Goal: Task Accomplishment & Management: Manage account settings

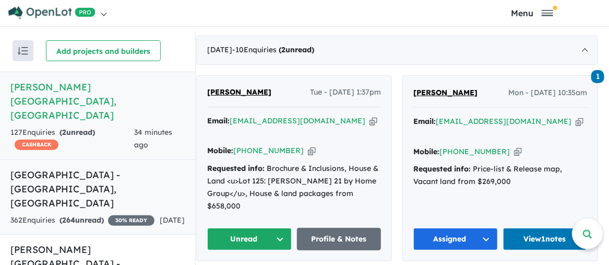
scroll to position [9, 0]
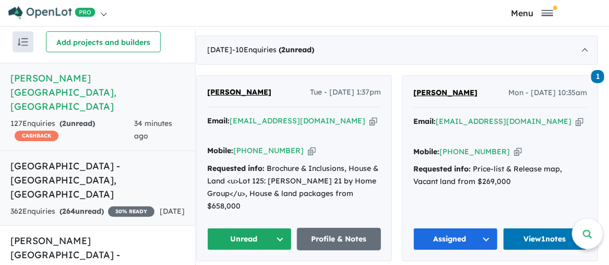
click at [83, 159] on h5 "Greenwich Central Estate - Cranbourne East , VIC" at bounding box center [97, 180] width 174 height 42
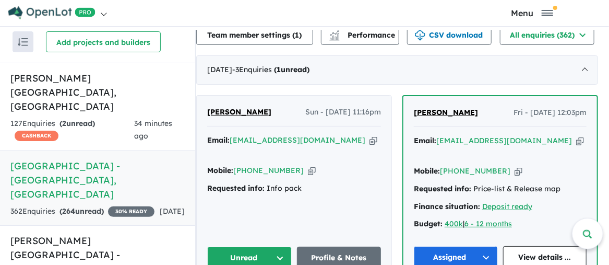
scroll to position [418, 0]
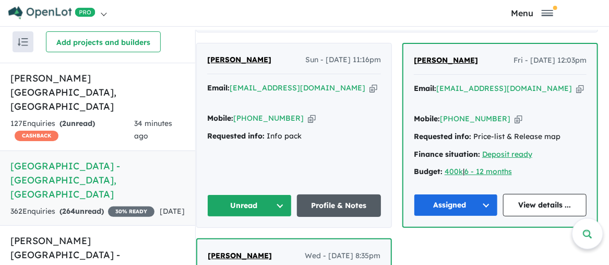
click at [336, 206] on link "Profile & Notes" at bounding box center [339, 205] width 85 height 22
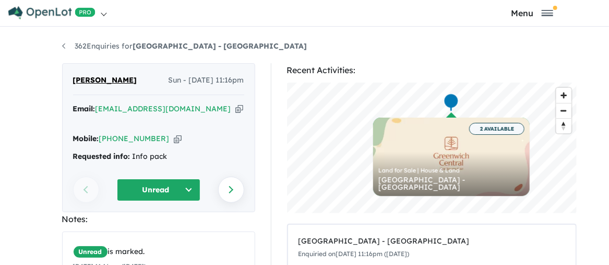
scroll to position [52, 0]
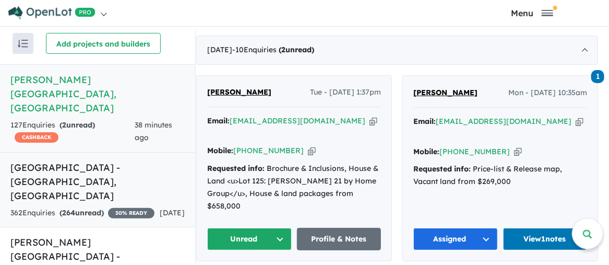
scroll to position [9, 0]
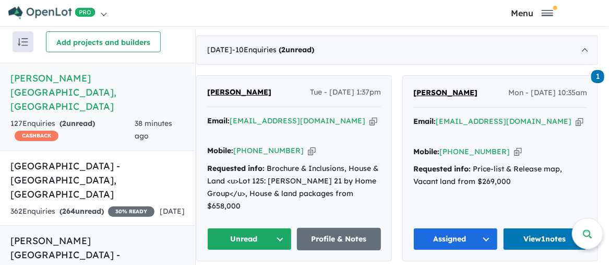
click at [40, 233] on h5 "Nelson Village - Cranbourne East , VIC" at bounding box center [97, 261] width 174 height 56
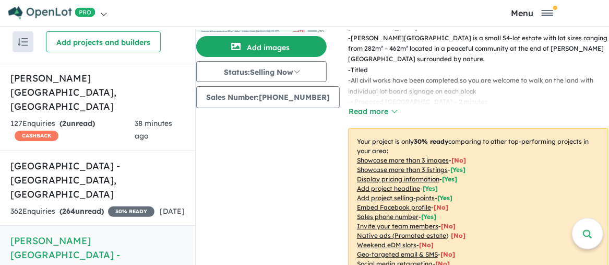
scroll to position [276, 0]
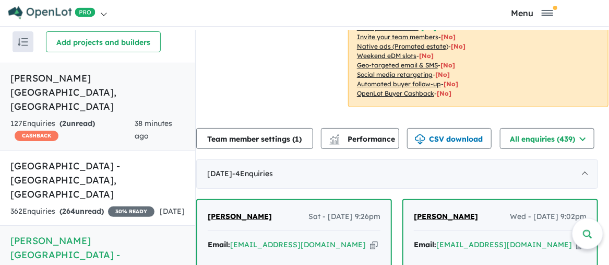
click at [73, 79] on h5 "Palomino - Armstrong Creek , VIC" at bounding box center [97, 92] width 174 height 42
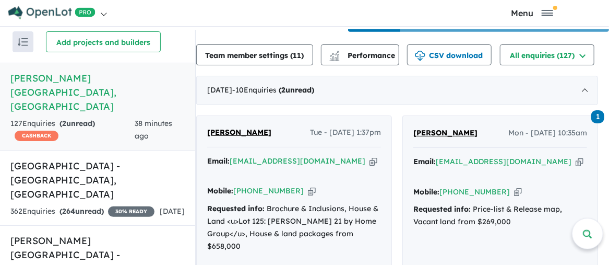
scroll to position [422, 0]
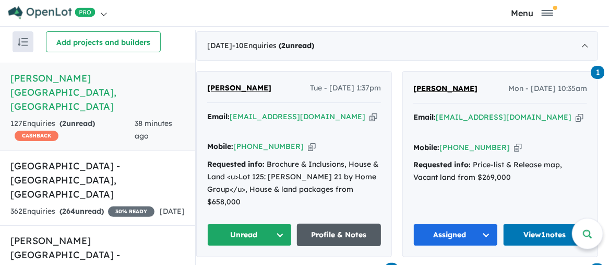
click at [340, 224] on link "Profile & Notes" at bounding box center [339, 235] width 85 height 22
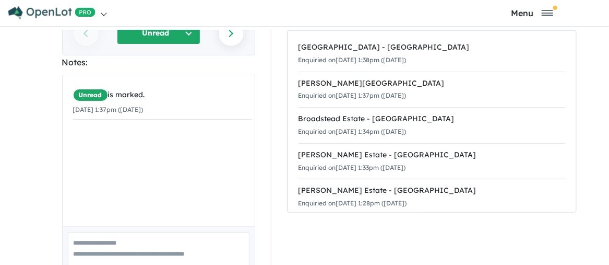
scroll to position [209, 0]
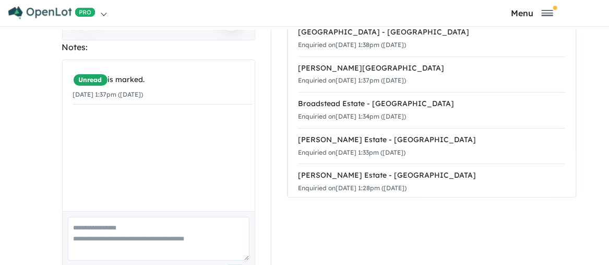
click at [95, 217] on textarea at bounding box center [159, 238] width 182 height 43
type textarea "*"
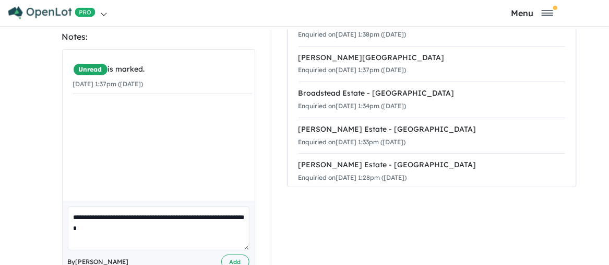
scroll to position [220, 0]
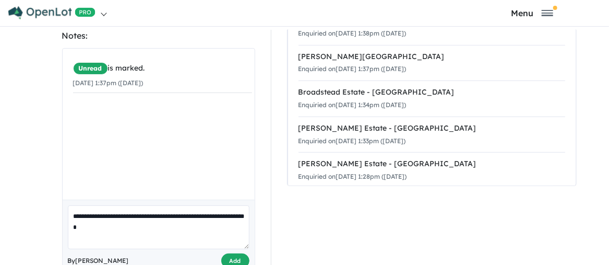
type textarea "**********"
click at [233, 253] on button "Add" at bounding box center [235, 260] width 28 height 15
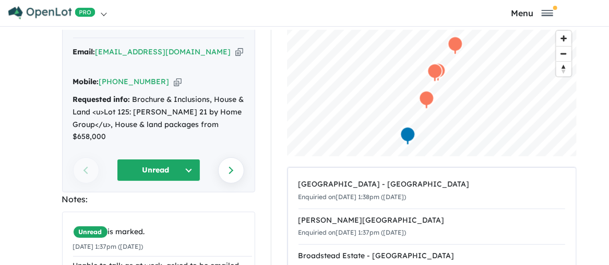
scroll to position [0, 0]
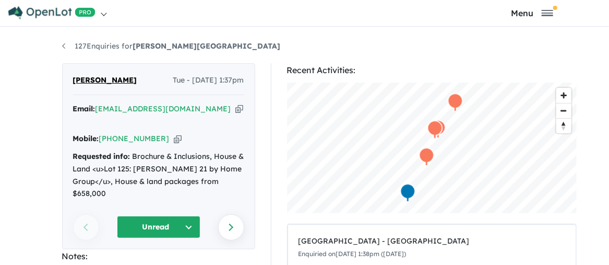
click at [304, 18] on link at bounding box center [156, 13] width 297 height 26
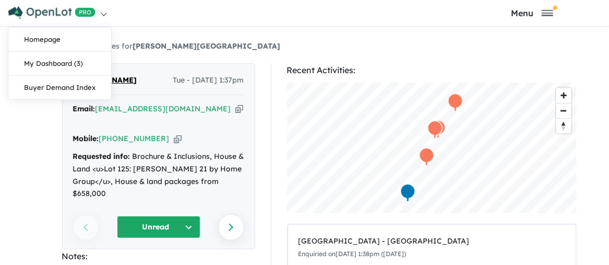
click at [304, 18] on link at bounding box center [156, 13] width 297 height 26
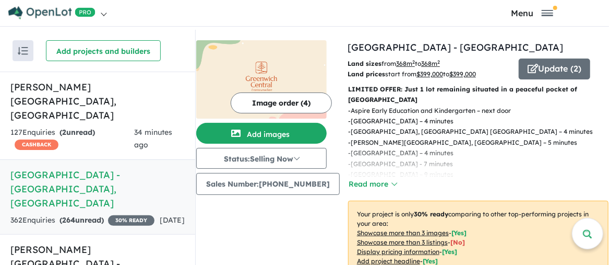
scroll to position [418, 0]
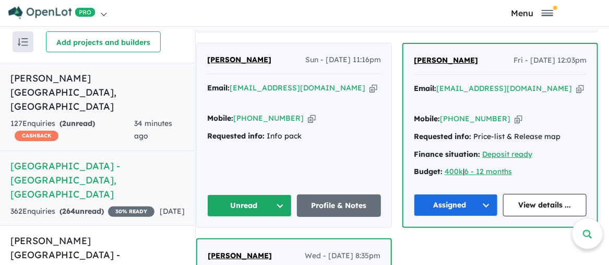
click at [107, 75] on h5 "Palomino - Armstrong Creek , VIC" at bounding box center [97, 92] width 174 height 42
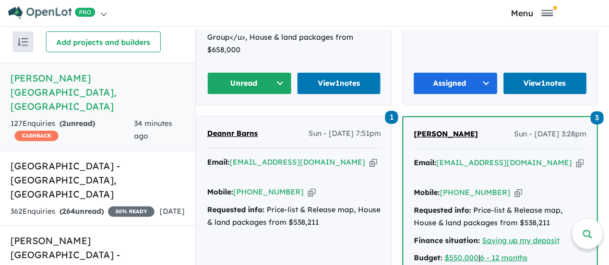
scroll to position [679, 0]
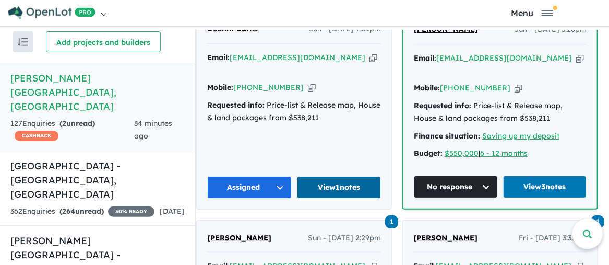
click at [348, 176] on link "View 1 notes" at bounding box center [339, 187] width 85 height 22
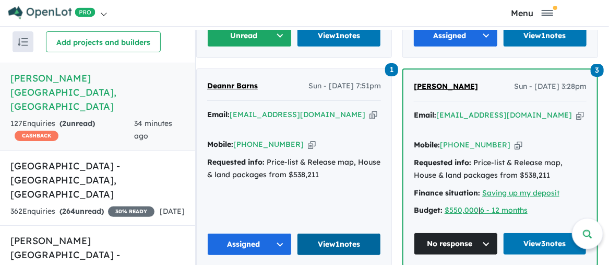
scroll to position [627, 0]
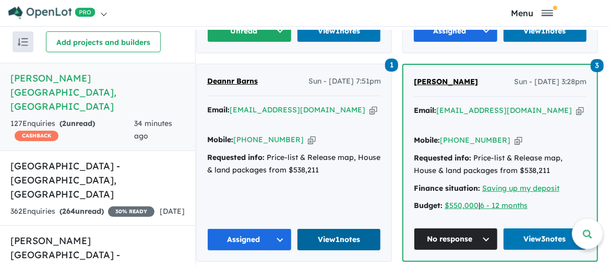
click at [356, 228] on link "View 1 notes" at bounding box center [339, 239] width 85 height 22
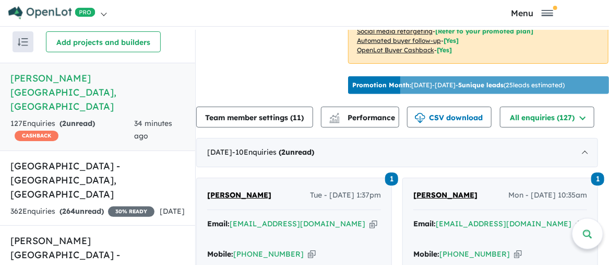
scroll to position [313, 0]
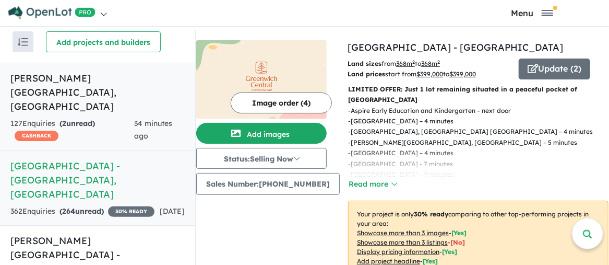
click at [64, 75] on h5 "Palomino - Armstrong Creek , VIC" at bounding box center [97, 92] width 174 height 42
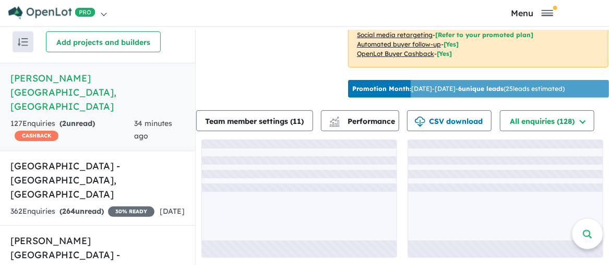
scroll to position [318, 0]
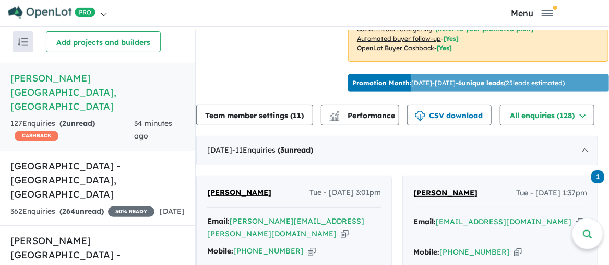
click at [304, 201] on div "Christine Bowles Tue - 12/08/2025, 3:01pm" at bounding box center [294, 196] width 174 height 21
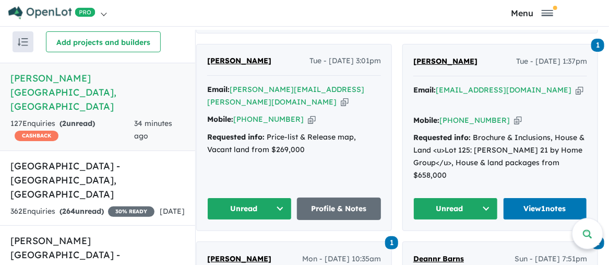
scroll to position [422, 0]
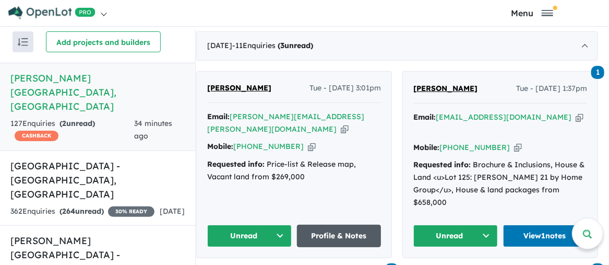
click at [337, 225] on link "Profile & Notes" at bounding box center [339, 236] width 85 height 22
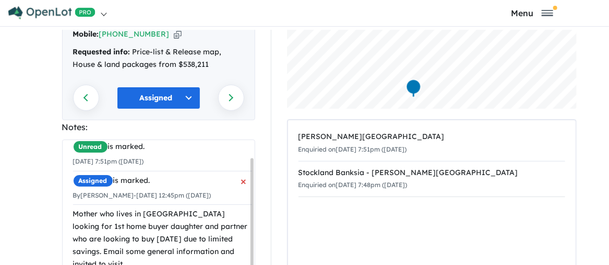
scroll to position [19, 0]
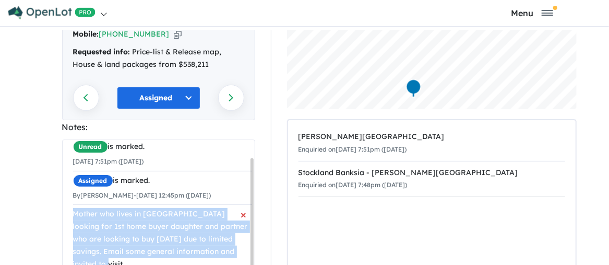
drag, startPoint x: 68, startPoint y: 193, endPoint x: 205, endPoint y: 238, distance: 143.7
click at [205, 238] on div "Mother who lives in [GEOGRAPHIC_DATA] looking for 1st home buyer daughter and p…" at bounding box center [162, 239] width 179 height 62
copy div "Mother who lives in [GEOGRAPHIC_DATA] looking for 1st home buyer daughter and p…"
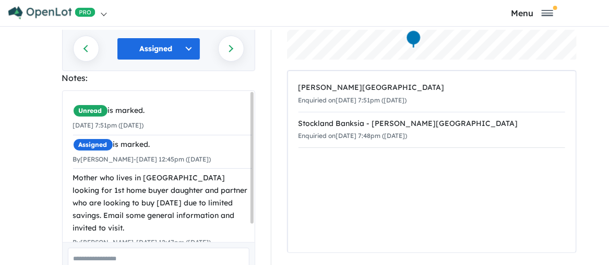
scroll to position [157, 0]
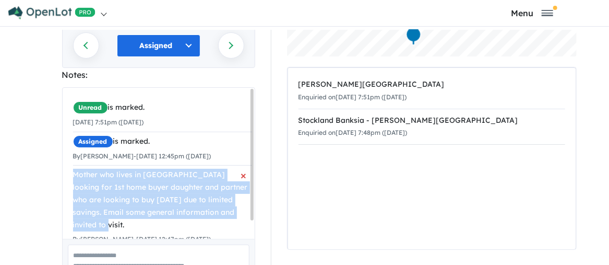
drag, startPoint x: 70, startPoint y: 160, endPoint x: 109, endPoint y: 205, distance: 58.9
click at [109, 205] on div "Mother who lives in [GEOGRAPHIC_DATA] looking for 1st home buyer daughter and p…" at bounding box center [162, 200] width 179 height 62
copy div "Mother who lives in [GEOGRAPHIC_DATA] looking for 1st home buyer daughter and p…"
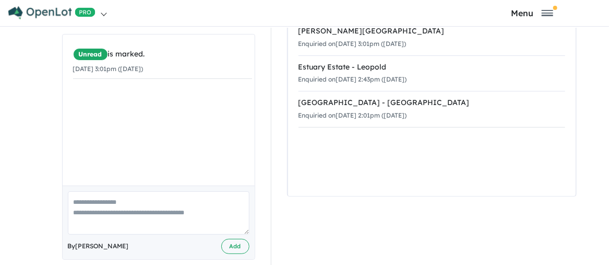
scroll to position [3, 0]
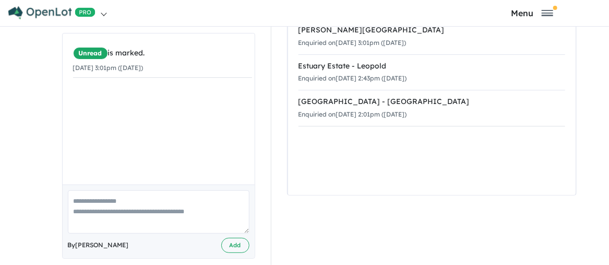
click at [79, 190] on textarea at bounding box center [159, 211] width 182 height 43
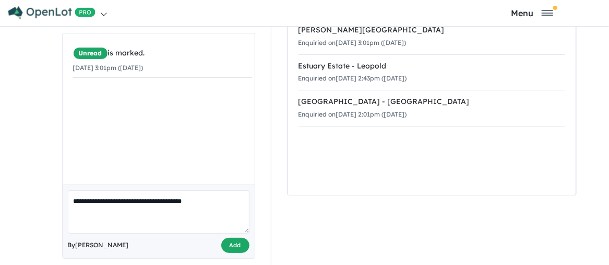
type textarea "**********"
click at [233, 238] on button "Add" at bounding box center [235, 245] width 28 height 15
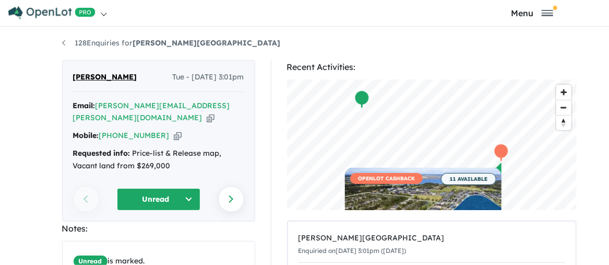
scroll to position [0, 0]
